Goal: Check status: Check status

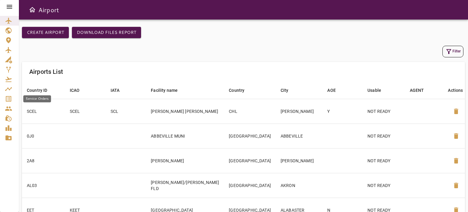
click at [6, 103] on link "Service Orders" at bounding box center [9, 99] width 19 height 10
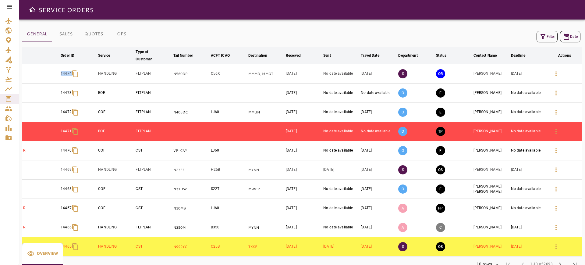
drag, startPoint x: 48, startPoint y: 65, endPoint x: 73, endPoint y: 76, distance: 28.0
click at [73, 76] on tr "14474 HANDLING FLTPLAN N560DP C56X MMMD, MMQT [DATE] No date available [DATE] S…" at bounding box center [302, 73] width 560 height 19
drag, startPoint x: 53, startPoint y: 72, endPoint x: 195, endPoint y: 21, distance: 151.4
click at [195, 21] on div "GENERAL SALES QUOTES OPS Filter Date arrow_downward Order ID arrow_downward Ser…" at bounding box center [302, 141] width 566 height 245
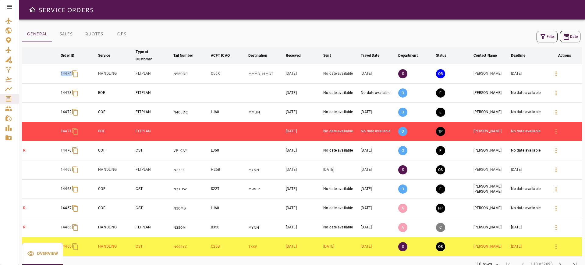
drag, startPoint x: 45, startPoint y: 69, endPoint x: 77, endPoint y: 74, distance: 32.7
click at [77, 74] on tr "14474 HANDLING FLTPLAN N560DP C56X MMMD, MMQT [DATE] No date available [DATE] S…" at bounding box center [302, 73] width 560 height 19
copy div "14474"
click at [467, 76] on icon "button" at bounding box center [555, 73] width 7 height 7
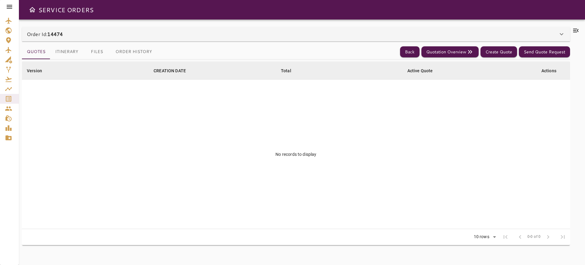
click at [459, 30] on div "Order Id: 14474" at bounding box center [292, 33] width 531 height 7
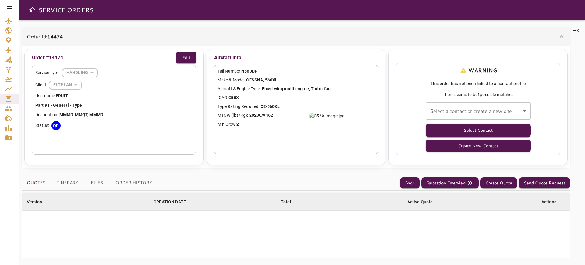
click at [467, 112] on div "Select a contact or create a new one Select a contact or create a new one" at bounding box center [477, 110] width 105 height 17
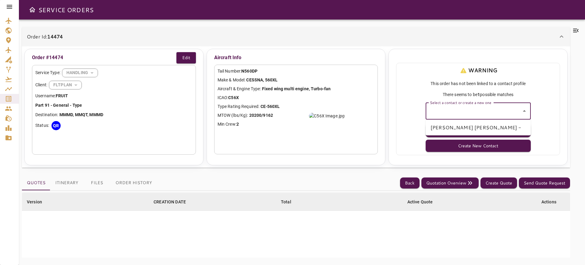
click at [457, 129] on li "[PERSON_NAME] [PERSON_NAME] -" at bounding box center [477, 127] width 105 height 11
type input "**********"
click at [457, 129] on button "Select Contact" at bounding box center [477, 130] width 105 height 14
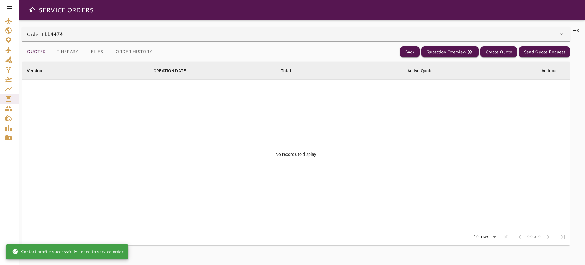
click at [350, 35] on div "Order Id: 14474" at bounding box center [292, 33] width 531 height 7
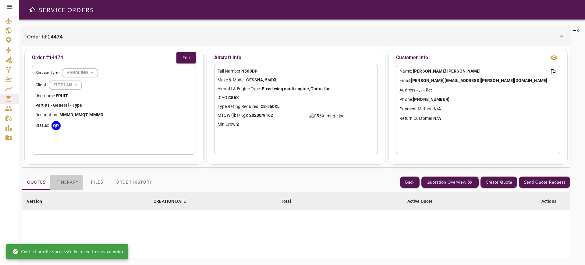
click at [69, 184] on button "Itinerary" at bounding box center [66, 182] width 33 height 15
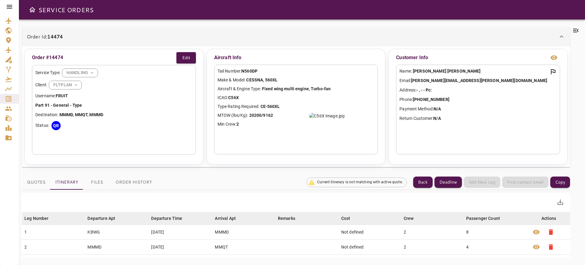
click at [36, 185] on button "Quotes" at bounding box center [36, 182] width 28 height 15
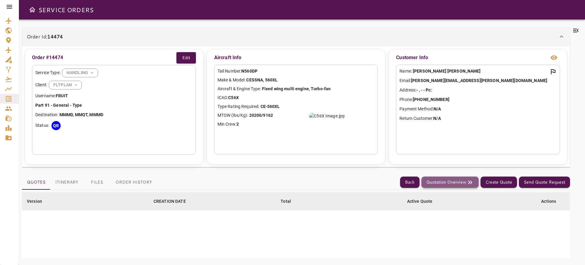
click at [453, 179] on button "Quotation Overview" at bounding box center [449, 181] width 57 height 11
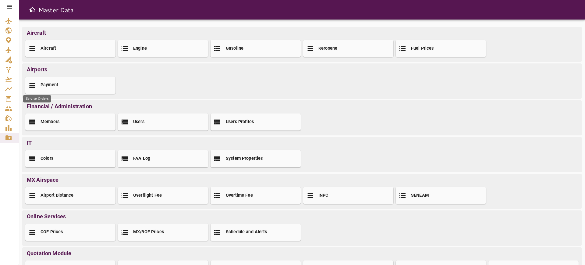
click at [6, 100] on icon "Service Orders" at bounding box center [8, 98] width 5 height 5
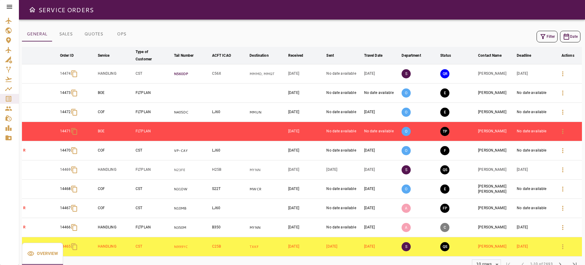
click at [180, 72] on p "N560DP" at bounding box center [192, 73] width 36 height 5
